Goal: Find specific page/section: Find specific page/section

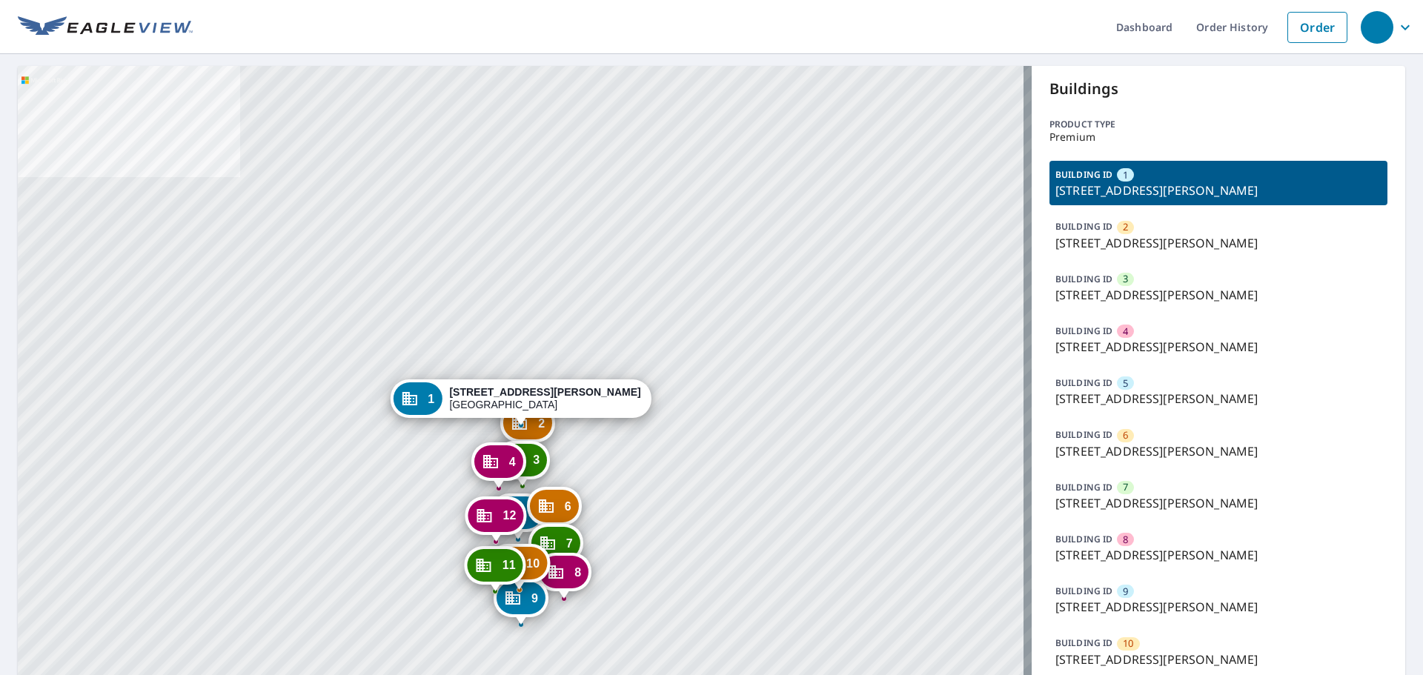
click at [1090, 236] on p "6915 S Harrison Hills Dr, La Vista, NE, 68128" at bounding box center [1218, 243] width 326 height 18
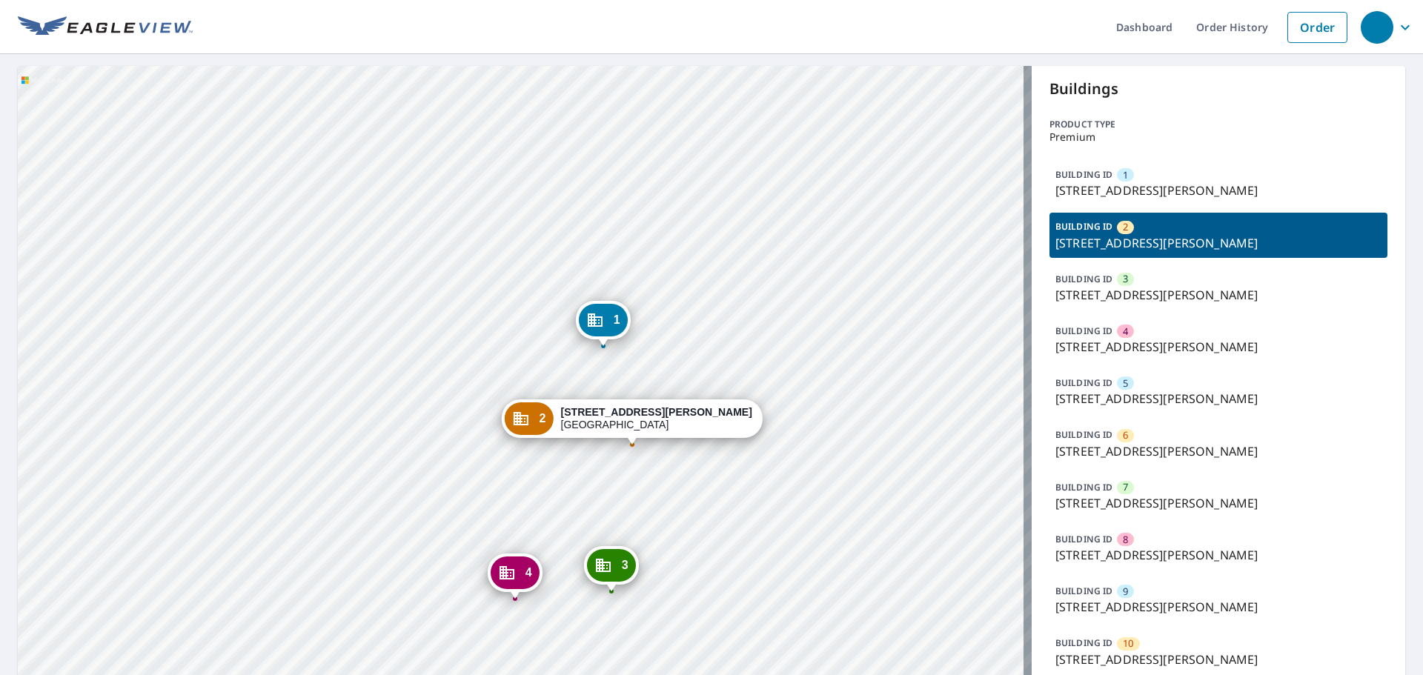
drag, startPoint x: 644, startPoint y: 439, endPoint x: 140, endPoint y: 405, distance: 505.1
click at [469, 433] on div "1 6949 S Harrison Hills Dr La Vista, NE 68128 3 7009 S Harrison Hills Dr La Vis…" at bounding box center [525, 428] width 1014 height 724
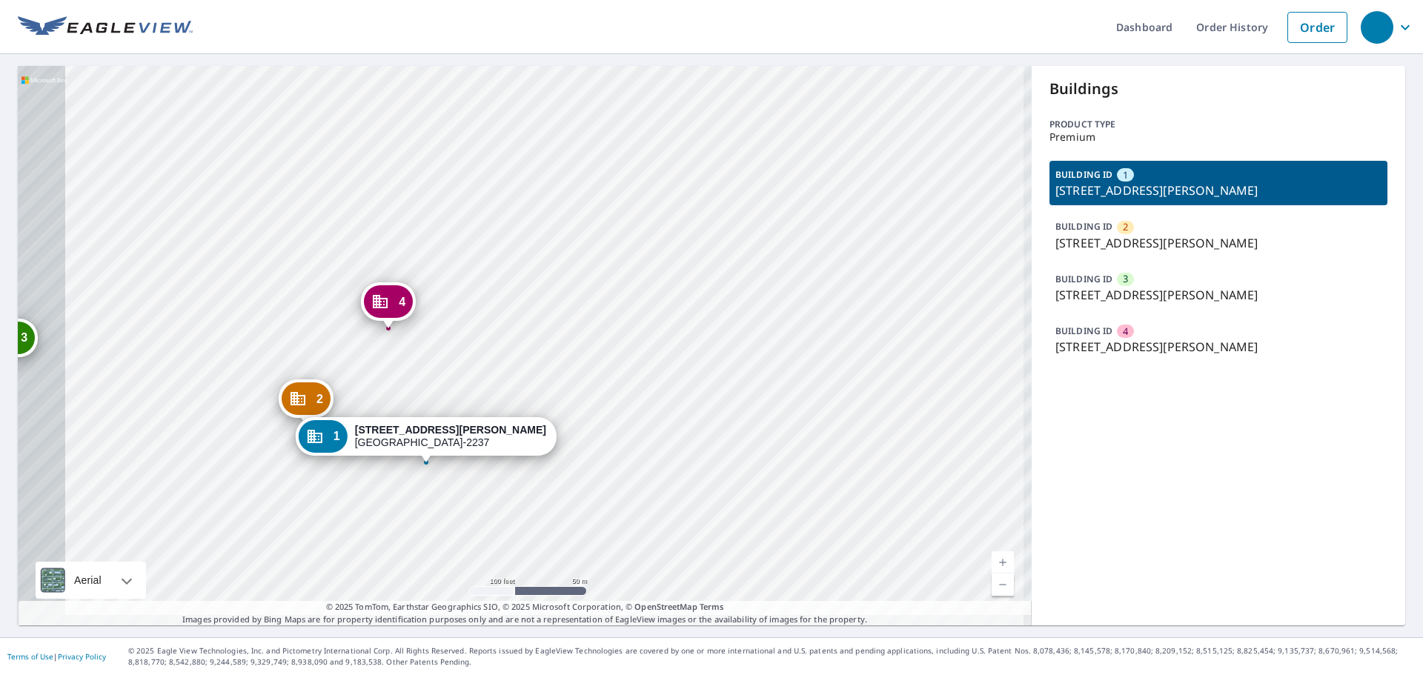
drag, startPoint x: 616, startPoint y: 222, endPoint x: 702, endPoint y: 199, distance: 89.0
click at [702, 199] on div "2 2020 Wells Rd Orange Park, FL 32073-2237 3 2020 Wells Rd Orange Park, FL 3207…" at bounding box center [525, 346] width 1014 height 560
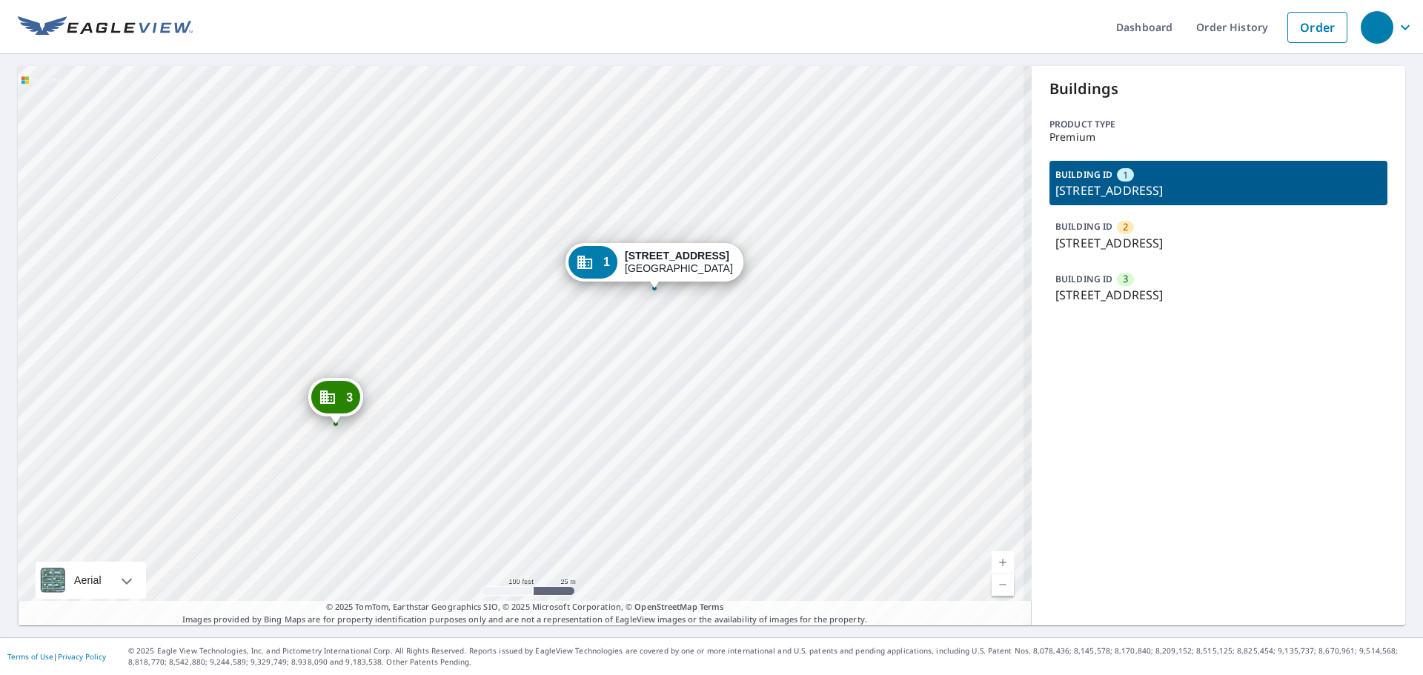
drag, startPoint x: 481, startPoint y: 400, endPoint x: 489, endPoint y: 400, distance: 8.2
click at [489, 400] on div "2 553 S Broad St Meriden, CT 06450 3 633 S Broad St Meriden, CT 06450 1 533 S B…" at bounding box center [525, 346] width 1014 height 560
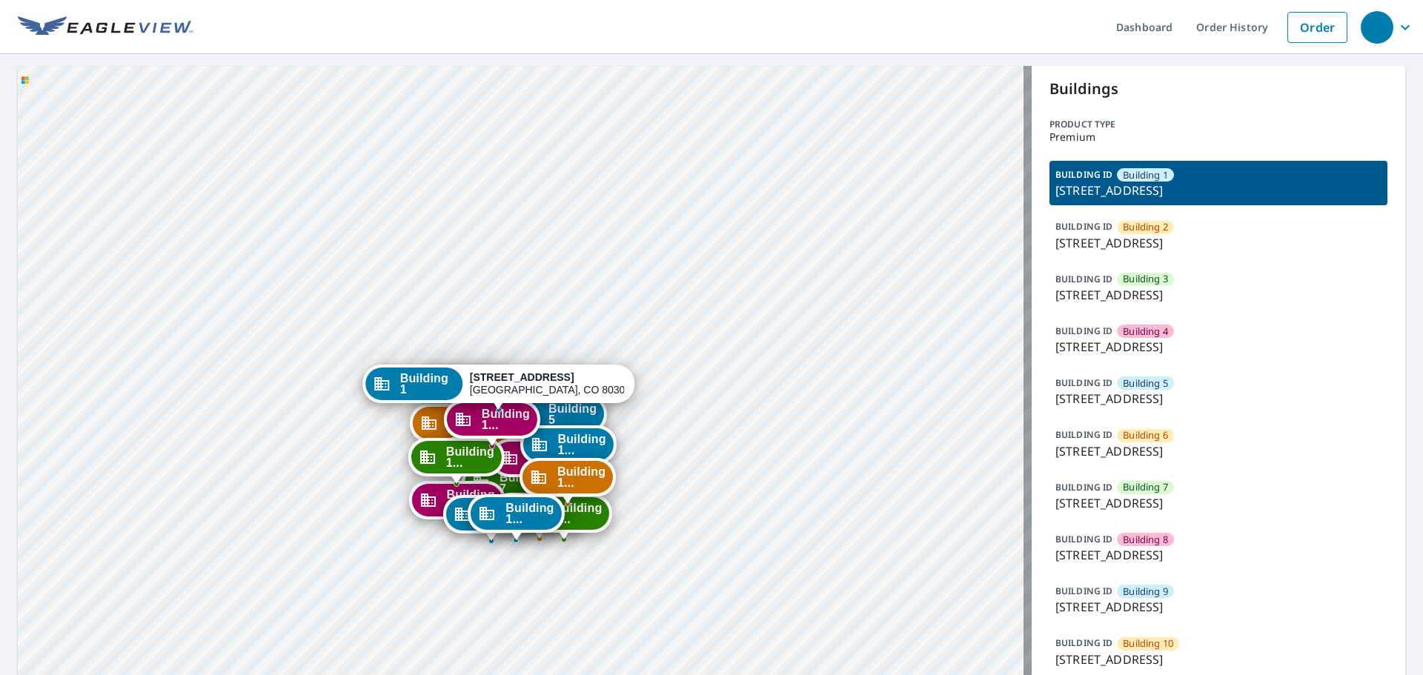
drag, startPoint x: 544, startPoint y: 309, endPoint x: 514, endPoint y: 219, distance: 95.4
click at [528, 223] on div "Building [GEOGRAPHIC_DATA][STREET_ADDRESS] [GEOGRAPHIC_DATA][STREET_ADDRESS] [G…" at bounding box center [525, 558] width 1014 height 984
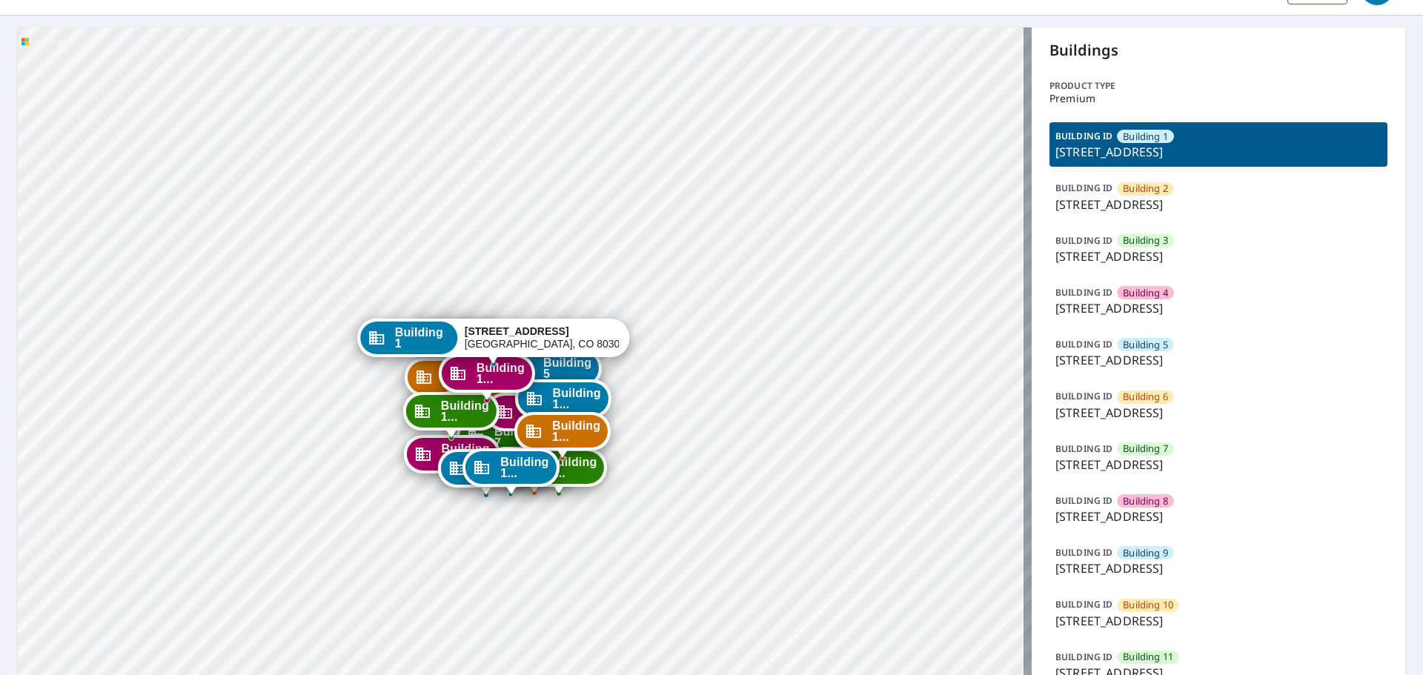
scroll to position [74, 0]
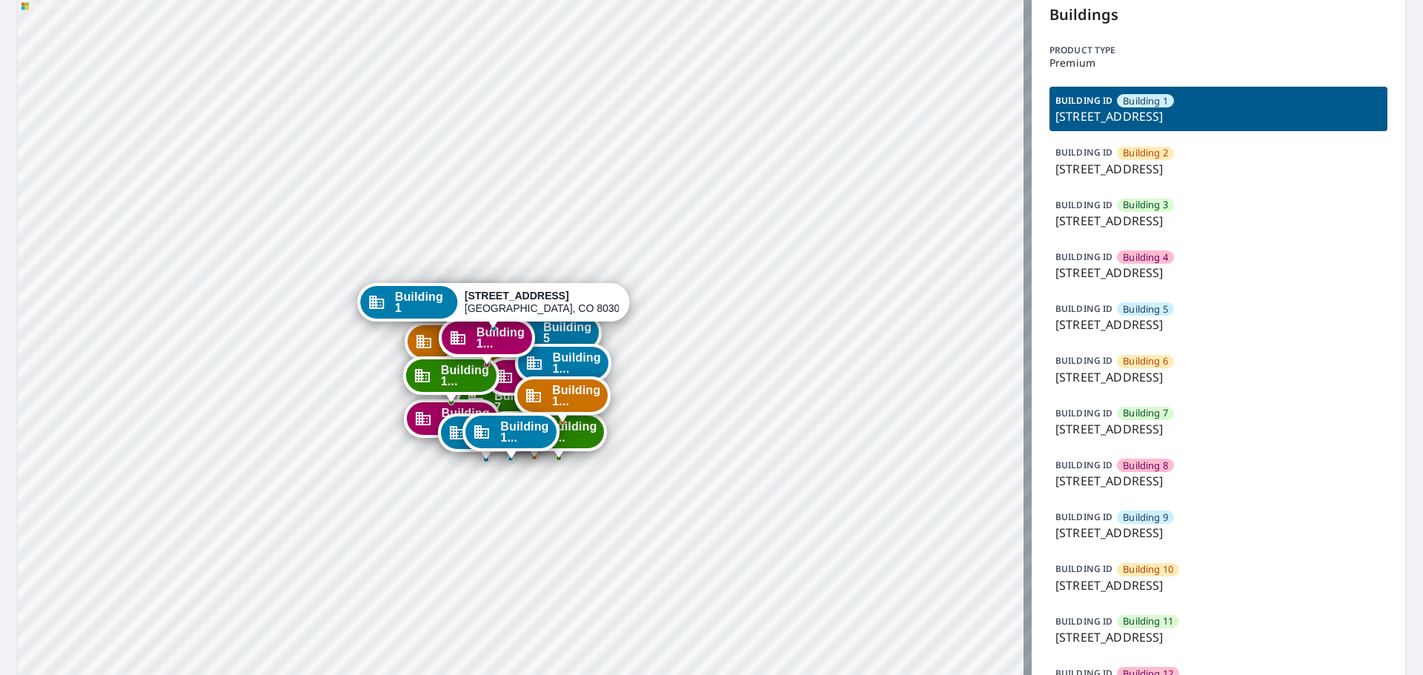
click at [1117, 569] on div "Building 10" at bounding box center [1148, 569] width 62 height 13
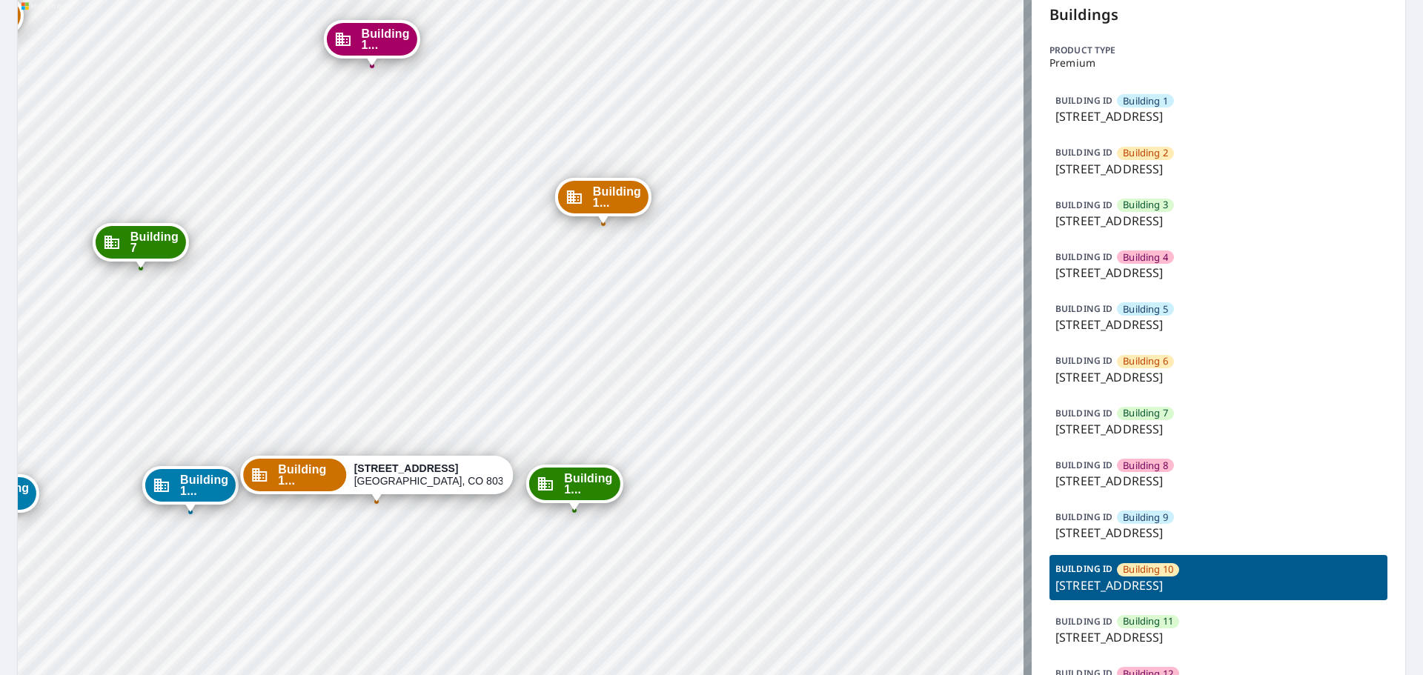
click at [1161, 528] on p "[STREET_ADDRESS]" at bounding box center [1218, 533] width 326 height 18
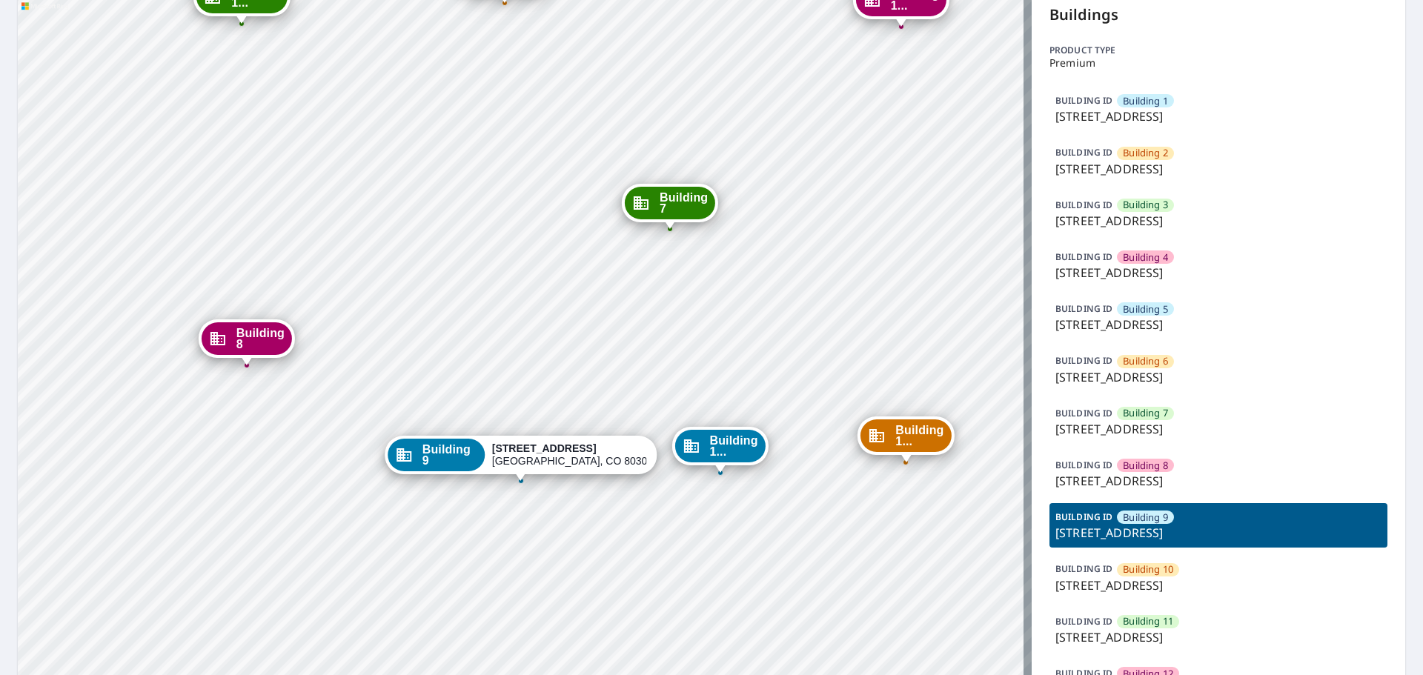
click at [1144, 577] on p "[STREET_ADDRESS]" at bounding box center [1218, 586] width 326 height 18
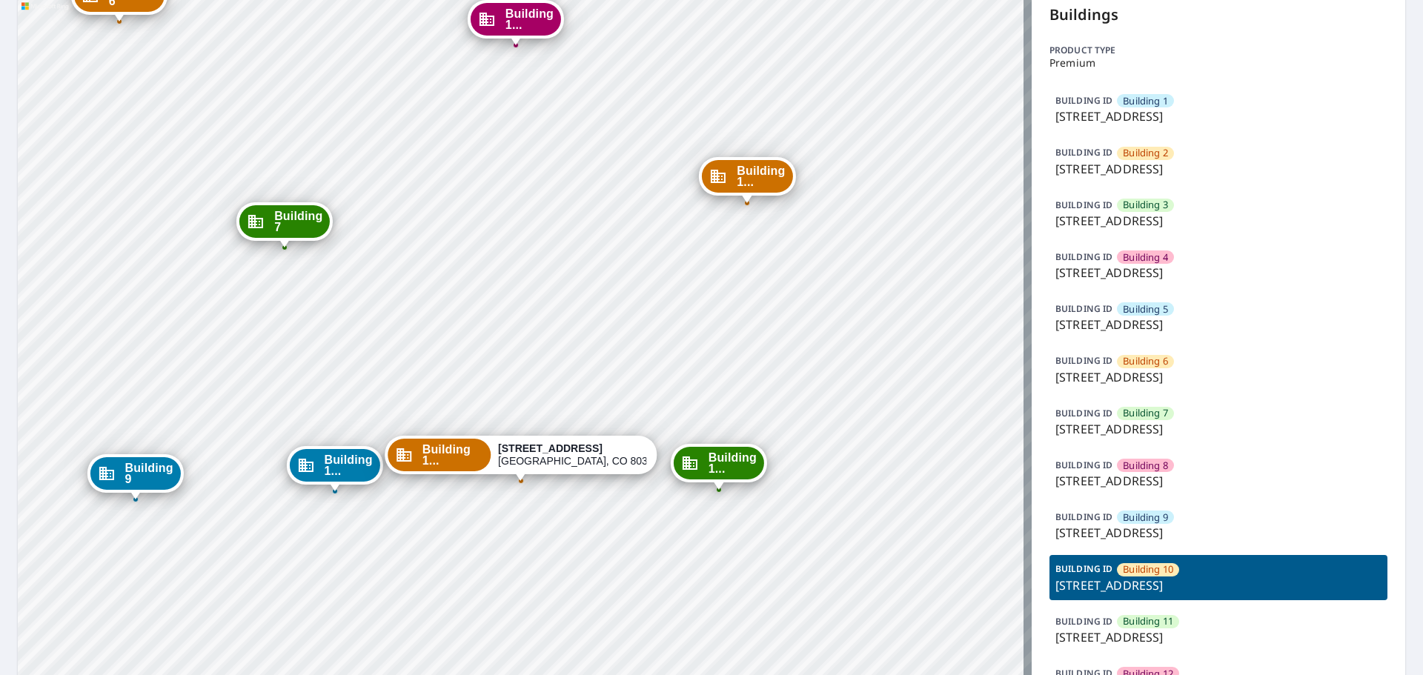
click at [472, 451] on span "Building 1..." at bounding box center [452, 455] width 61 height 22
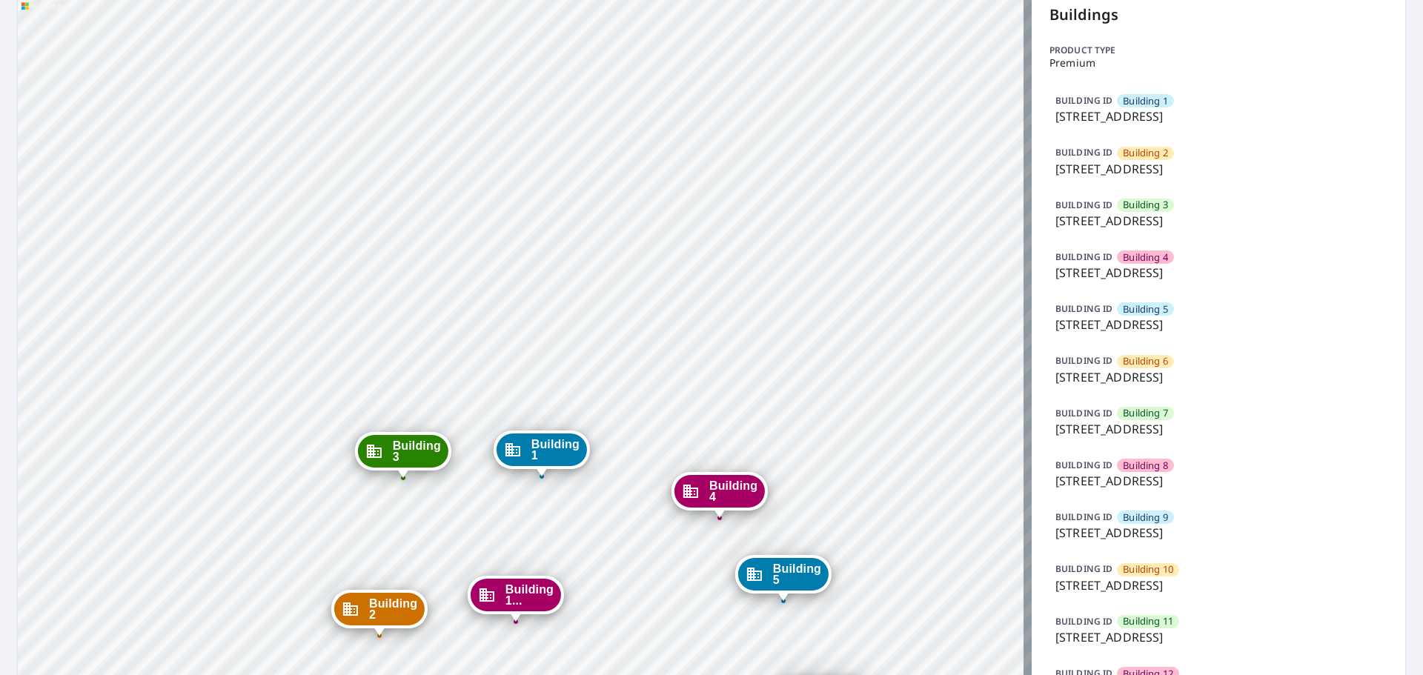
click at [1138, 568] on span "Building 10" at bounding box center [1148, 570] width 50 height 14
